Goal: Task Accomplishment & Management: Complete application form

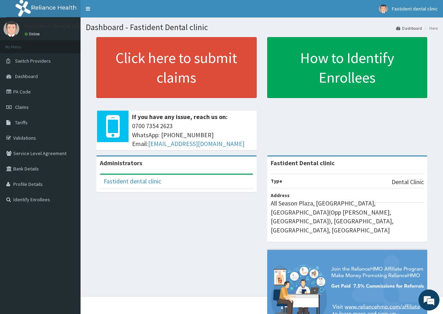
scroll to position [544, 0]
click at [23, 93] on link "PA Code" at bounding box center [40, 91] width 81 height 15
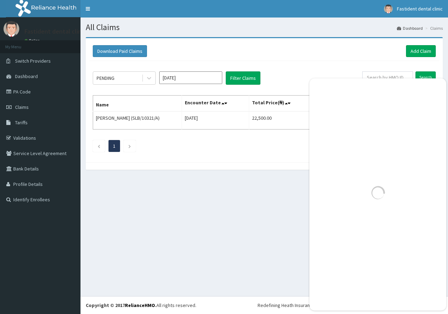
scroll to position [568, 0]
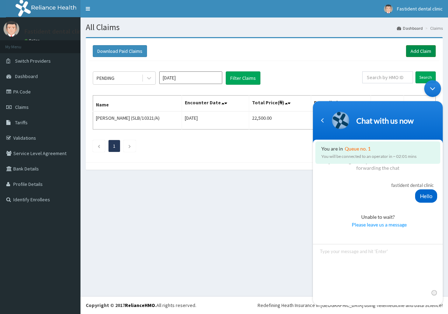
click at [407, 49] on link "Add Claim" at bounding box center [421, 51] width 30 height 12
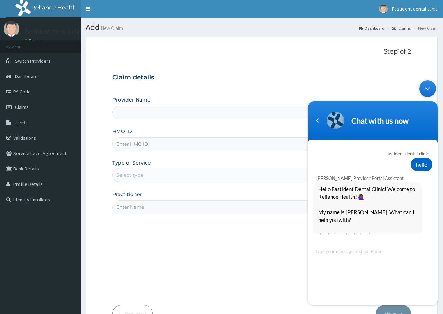
scroll to position [568, 0]
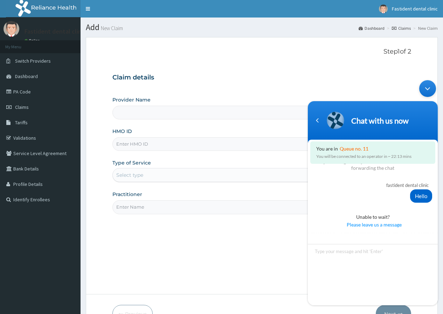
type input "Fastident Dental clinic"
click at [129, 146] on input "HMO ID" at bounding box center [261, 144] width 299 height 14
click at [153, 146] on input "PA/AFAO29" at bounding box center [261, 144] width 299 height 14
type input "P"
type input "HPL/10027/F"
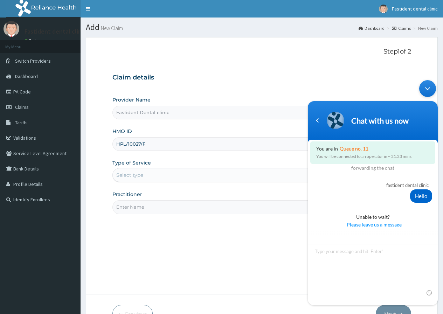
click at [147, 178] on div "Select type" at bounding box center [225, 174] width 224 height 11
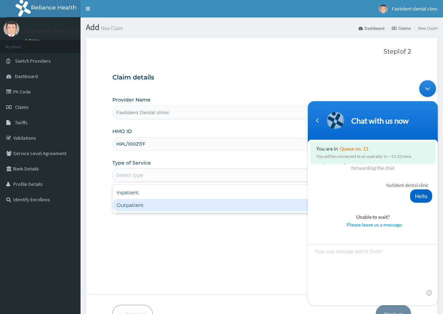
click at [150, 206] on div "Outpatient" at bounding box center [231, 205] width 238 height 13
type input "1"
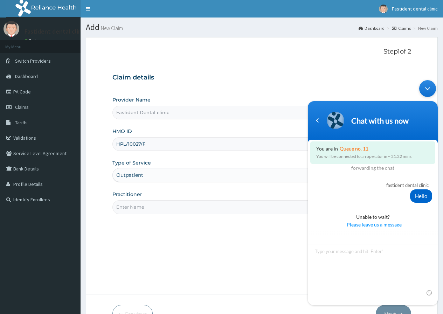
click at [150, 206] on input "Practitioner" at bounding box center [261, 207] width 299 height 14
type input "d"
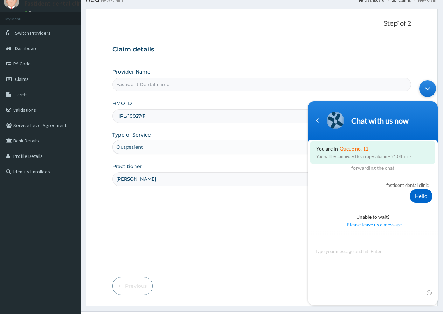
scroll to position [43, 0]
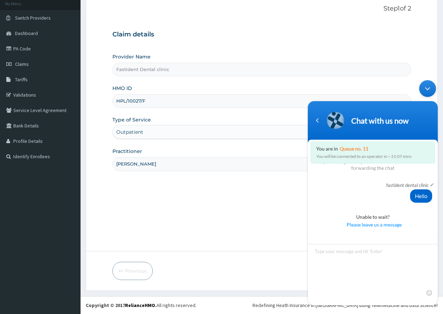
type input "DR. IBRAHIM"
drag, startPoint x: 367, startPoint y: 182, endPoint x: 331, endPoint y: 190, distance: 36.5
click at [331, 190] on div "fastident dental clinic Hello" at bounding box center [373, 190] width 130 height 25
click at [424, 90] on div "Minimize live chat window" at bounding box center [427, 88] width 17 height 17
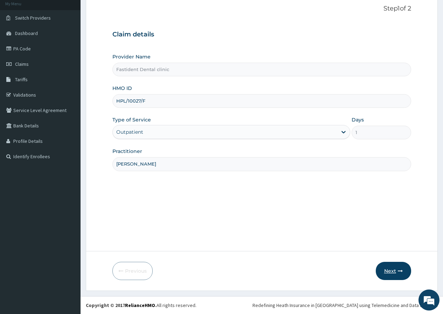
click at [396, 273] on button "Next" at bounding box center [393, 271] width 35 height 18
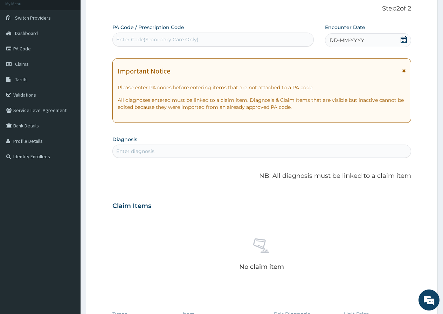
click at [144, 41] on div "Enter Code(Secondary Care Only)" at bounding box center [157, 39] width 82 height 7
type input "PA/AFAO29"
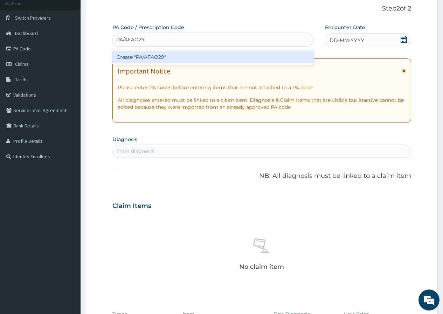
click at [148, 58] on div "Create "PA/AFAO29"" at bounding box center [212, 57] width 201 height 13
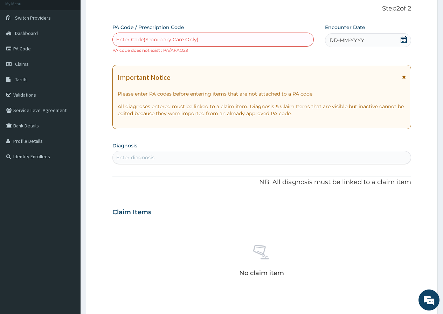
click at [153, 36] on div "Enter Code(Secondary Care Only)" at bounding box center [157, 39] width 82 height 7
type input "P"
type input "PA/AFA029"
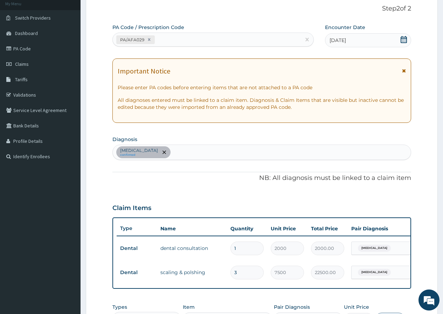
scroll to position [187, 0]
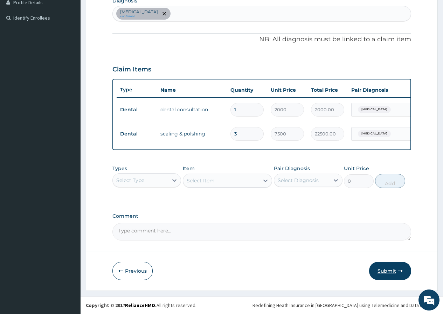
click at [384, 271] on button "Submit" at bounding box center [390, 271] width 42 height 18
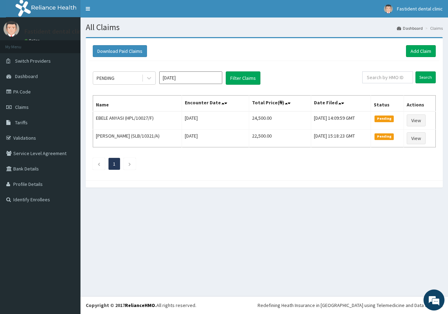
scroll to position [535, 0]
click at [436, 298] on em at bounding box center [434, 300] width 19 height 19
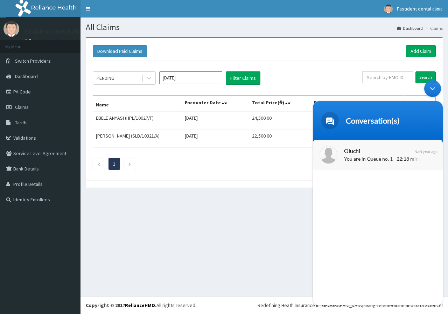
click at [380, 156] on p "You are in Queue no. 1 - 22:18 mins" at bounding box center [388, 159] width 88 height 8
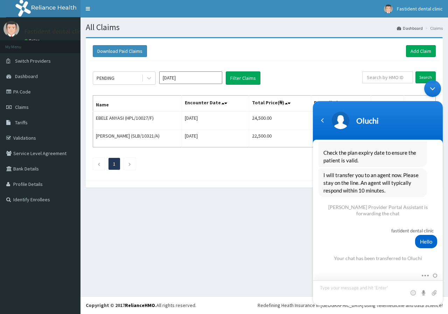
click at [348, 290] on textarea "Type your message and hit 'Enter'" at bounding box center [378, 292] width 130 height 25
click at [11, 140] on icon at bounding box center [9, 137] width 7 height 5
